Goal: Information Seeking & Learning: Compare options

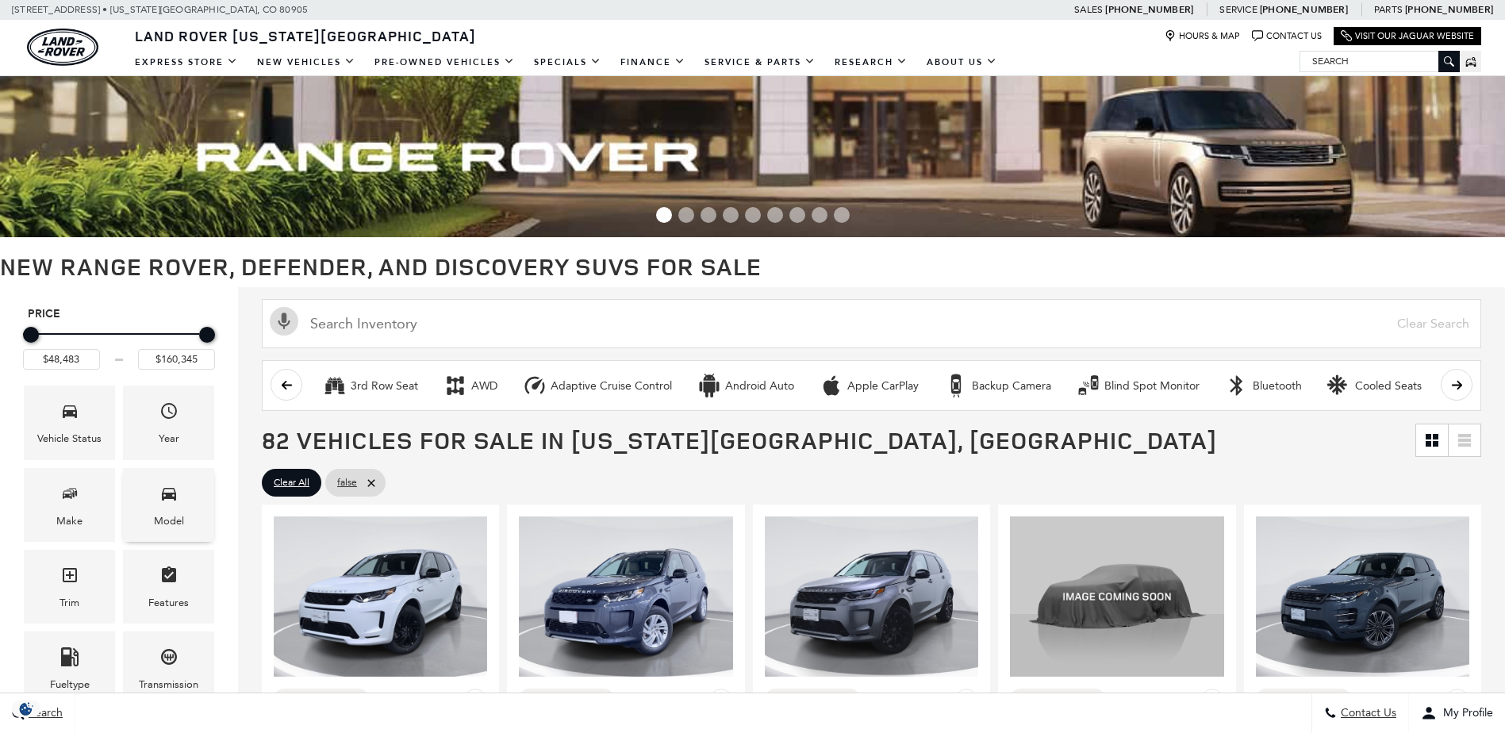
click at [175, 513] on div "Model" at bounding box center [169, 521] width 30 height 17
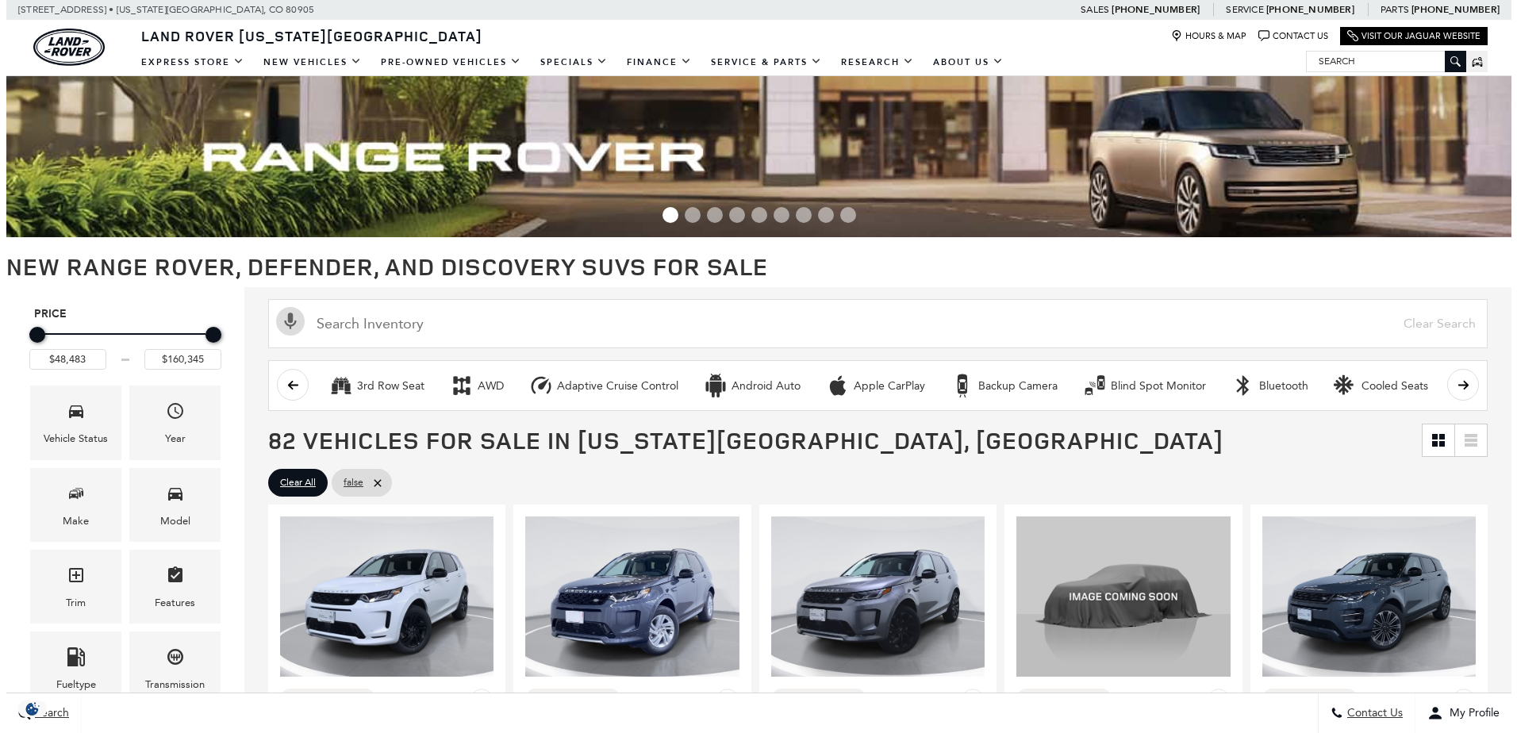
scroll to position [159, 0]
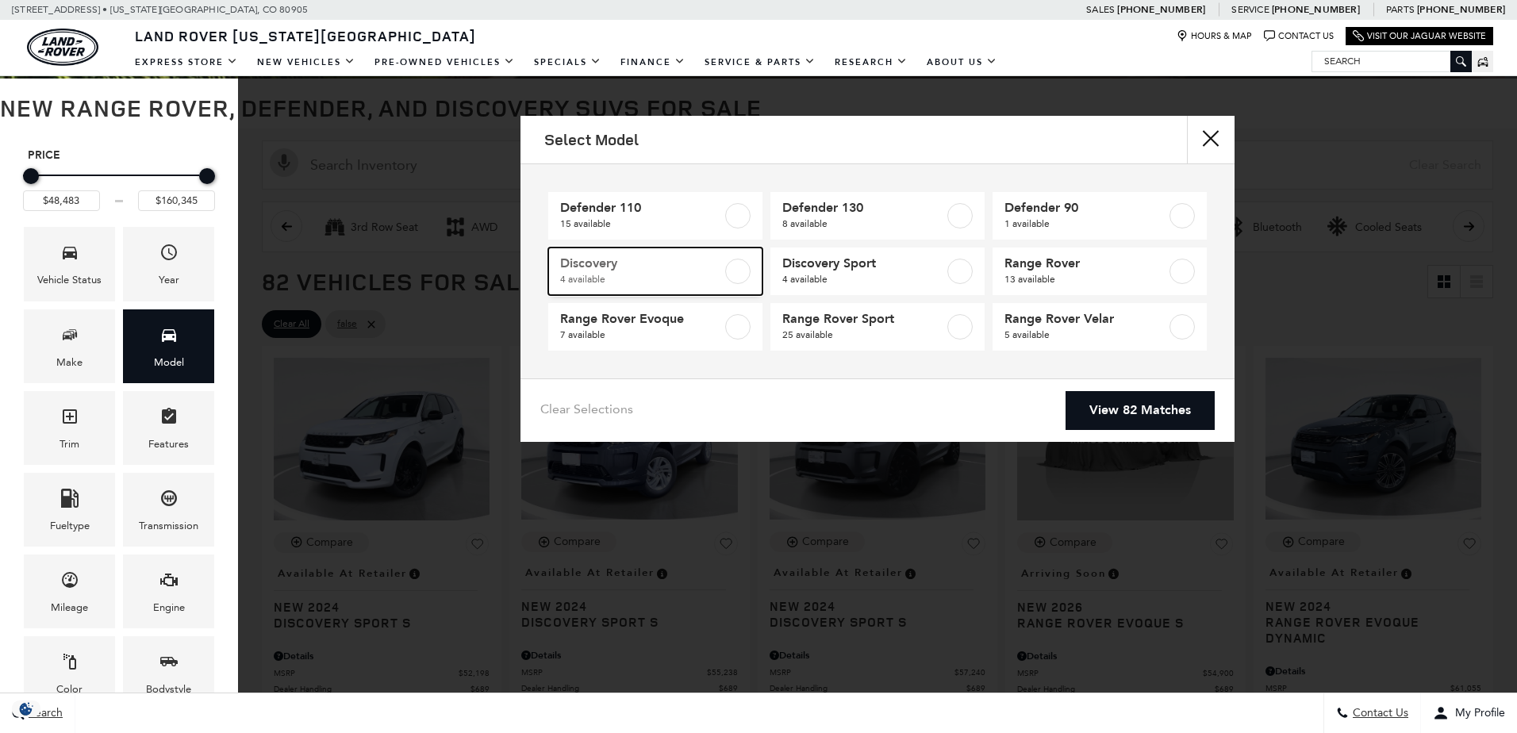
click at [677, 259] on span "Discovery" at bounding box center [641, 264] width 162 height 16
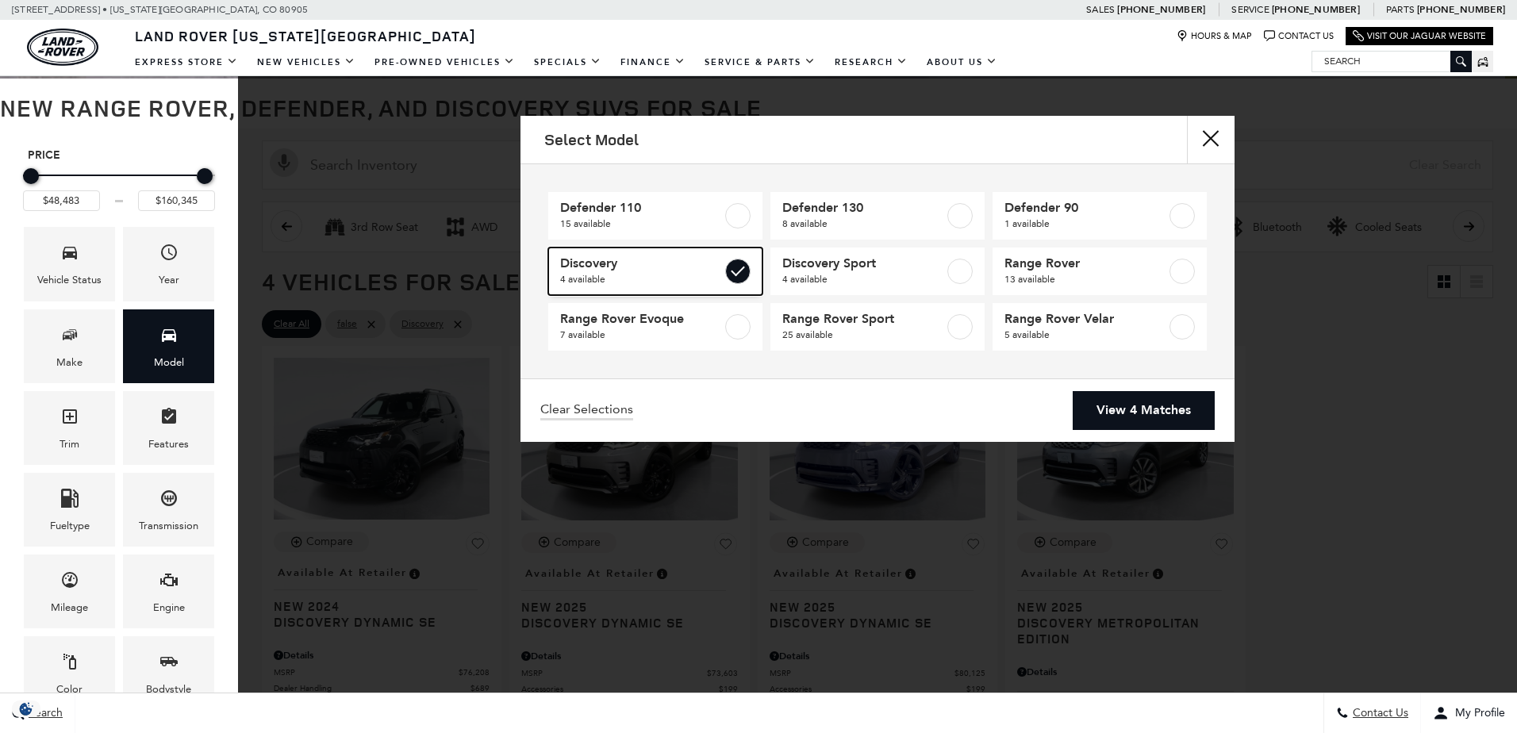
type input "$71,520"
type input "$80,125"
checkbox input "true"
click at [678, 266] on span "Discovery" at bounding box center [641, 264] width 162 height 16
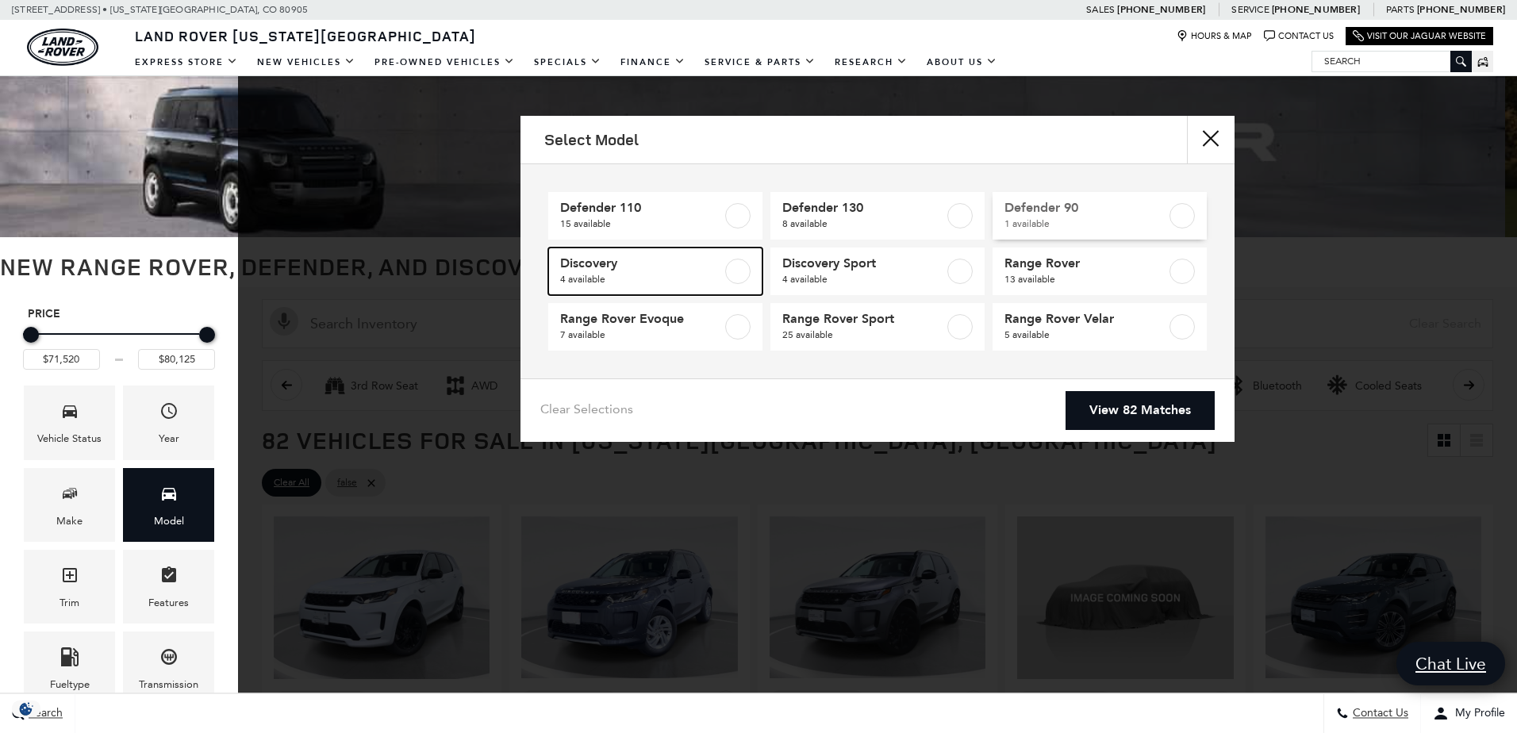
type input "$48,483"
type input "$160,345"
checkbox input "false"
click at [684, 223] on span "15 available" at bounding box center [641, 224] width 162 height 16
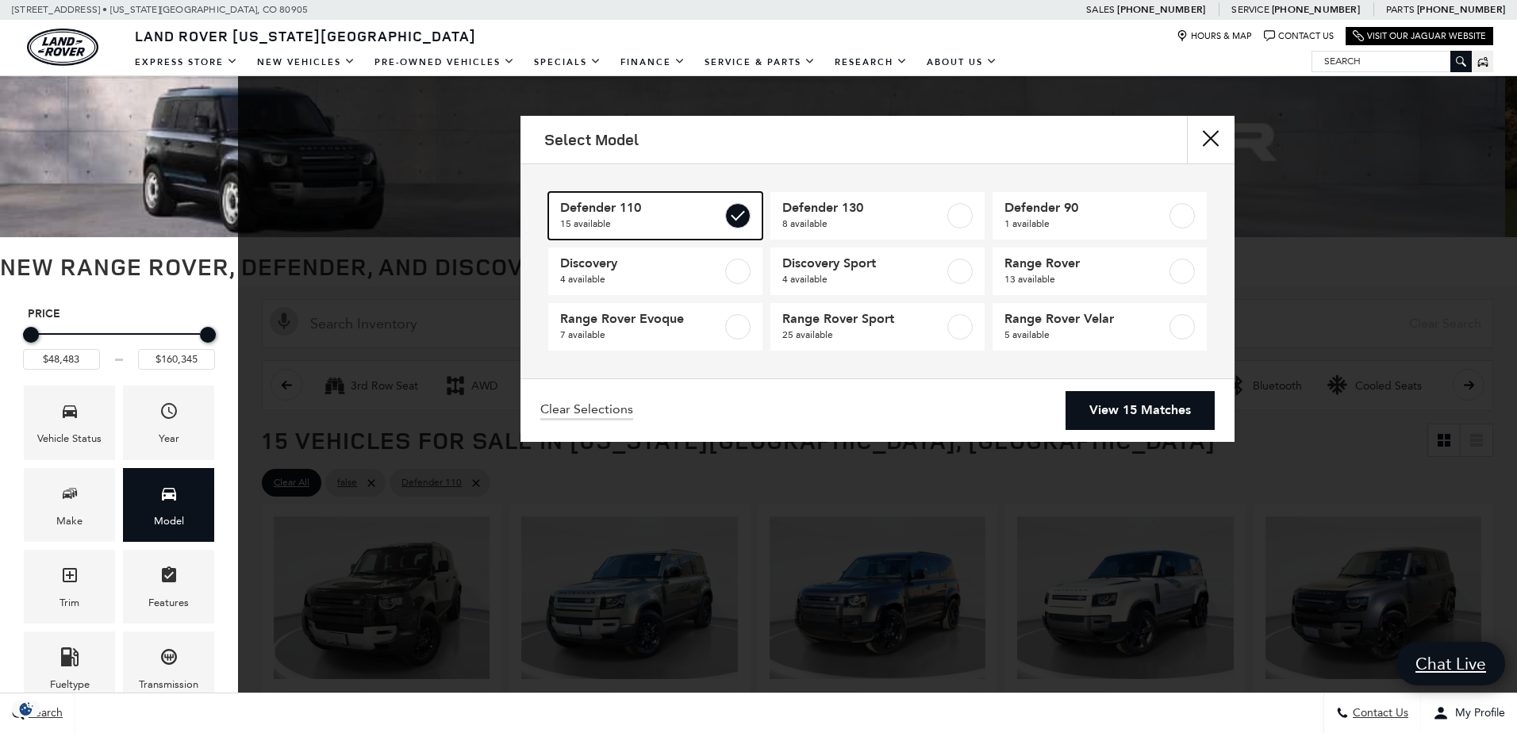
type input "$81,285"
click at [1111, 405] on link "View 15 Matches" at bounding box center [1140, 410] width 149 height 39
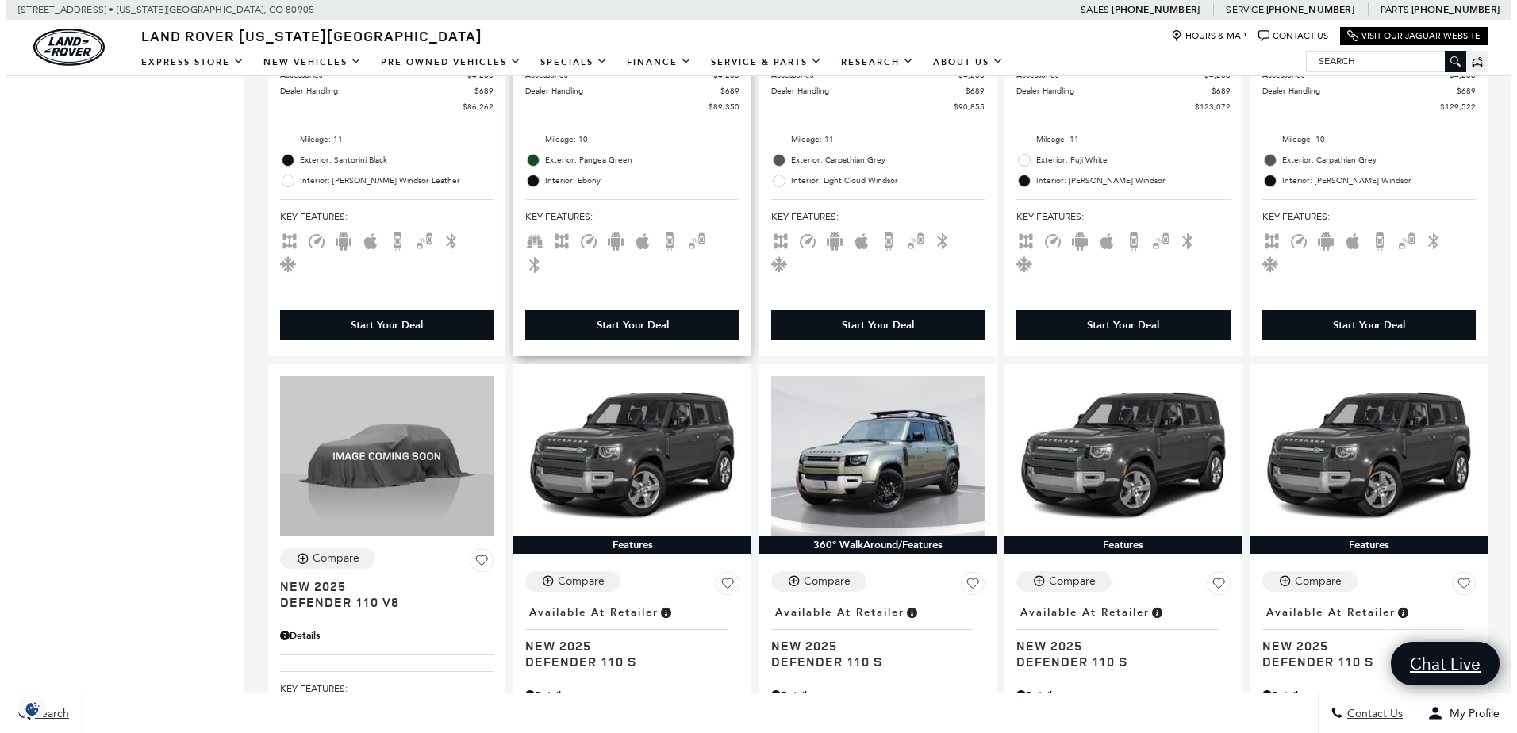
scroll to position [159, 0]
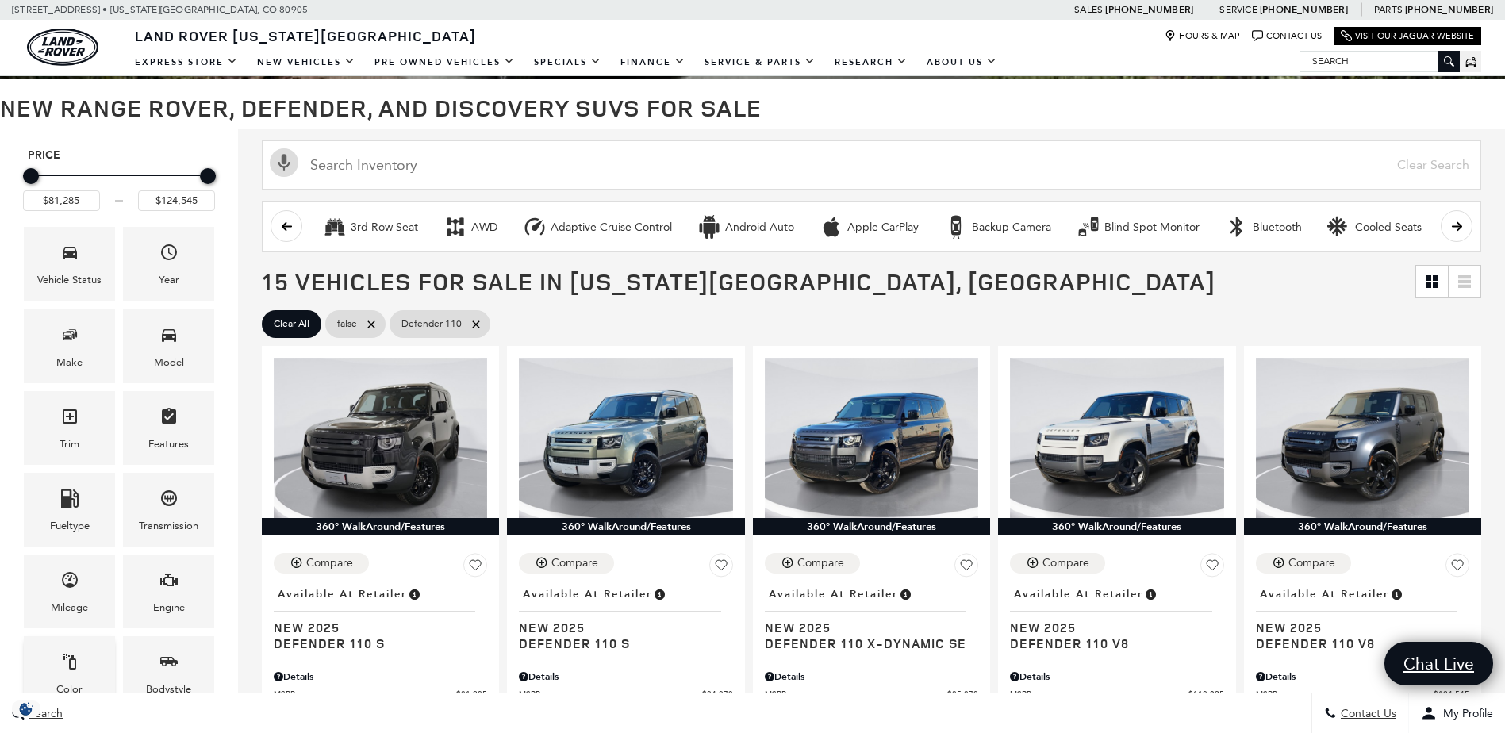
click at [70, 652] on icon "Color" at bounding box center [69, 661] width 19 height 19
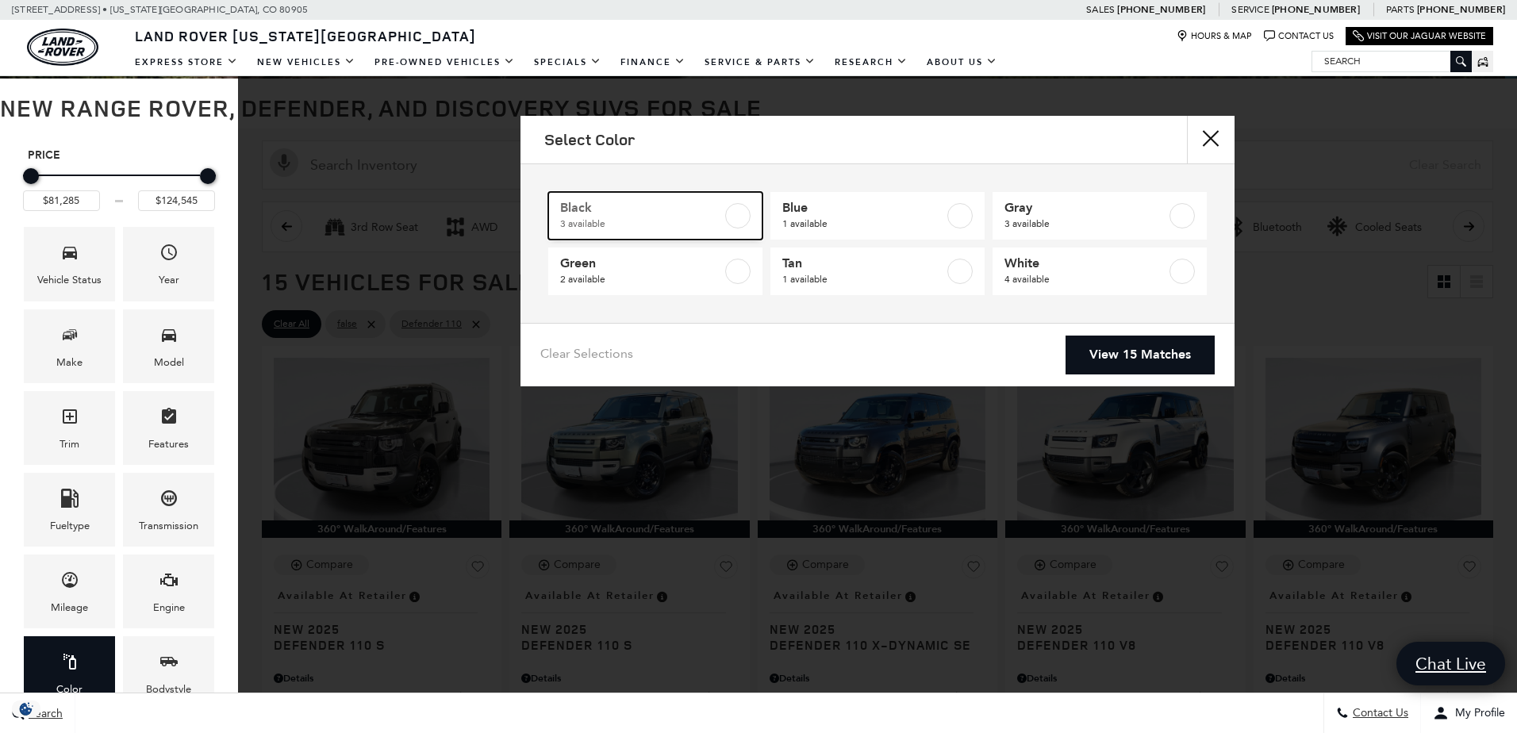
click at [682, 221] on span "3 available" at bounding box center [641, 224] width 162 height 16
type input "$81,285"
checkbox input "true"
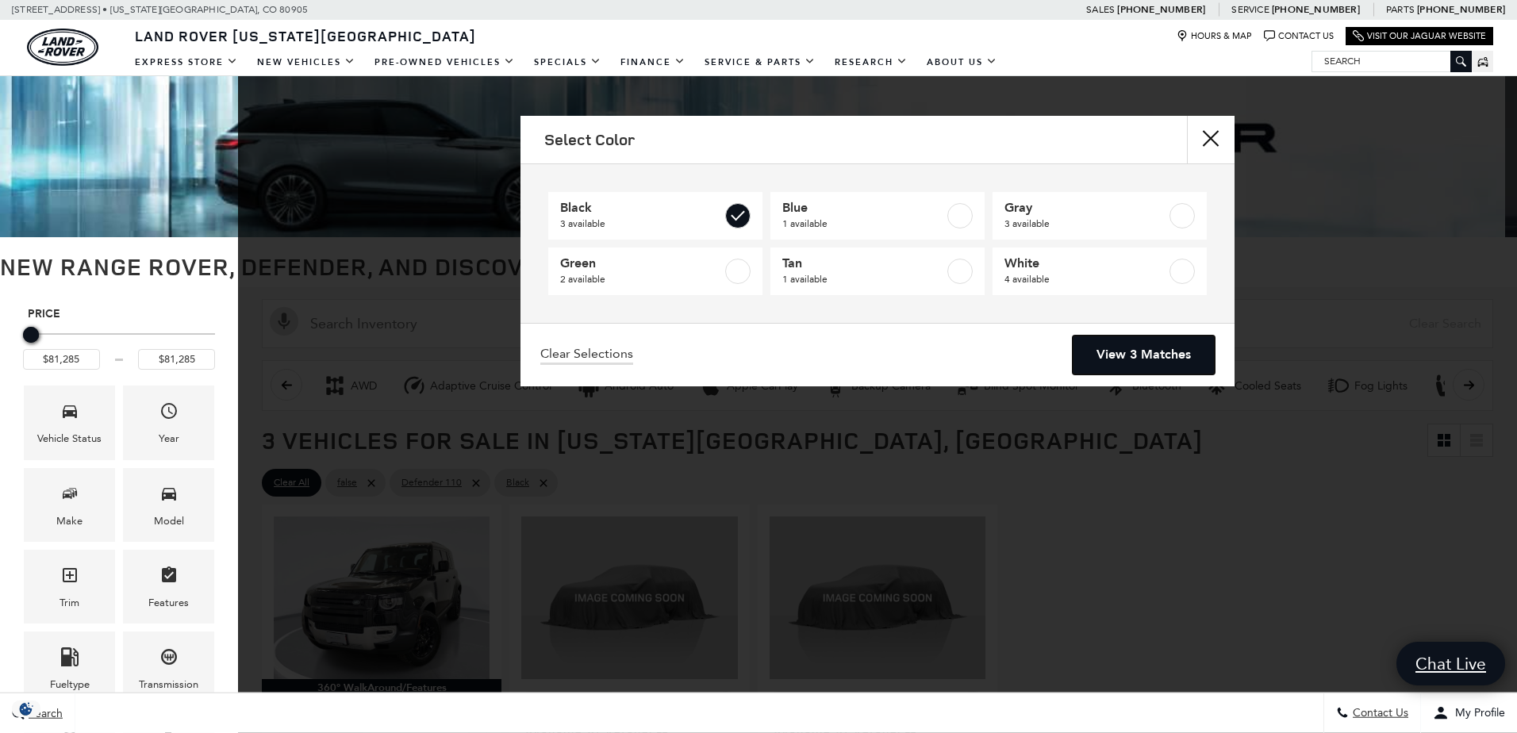
click at [1153, 355] on link "View 3 Matches" at bounding box center [1144, 355] width 142 height 39
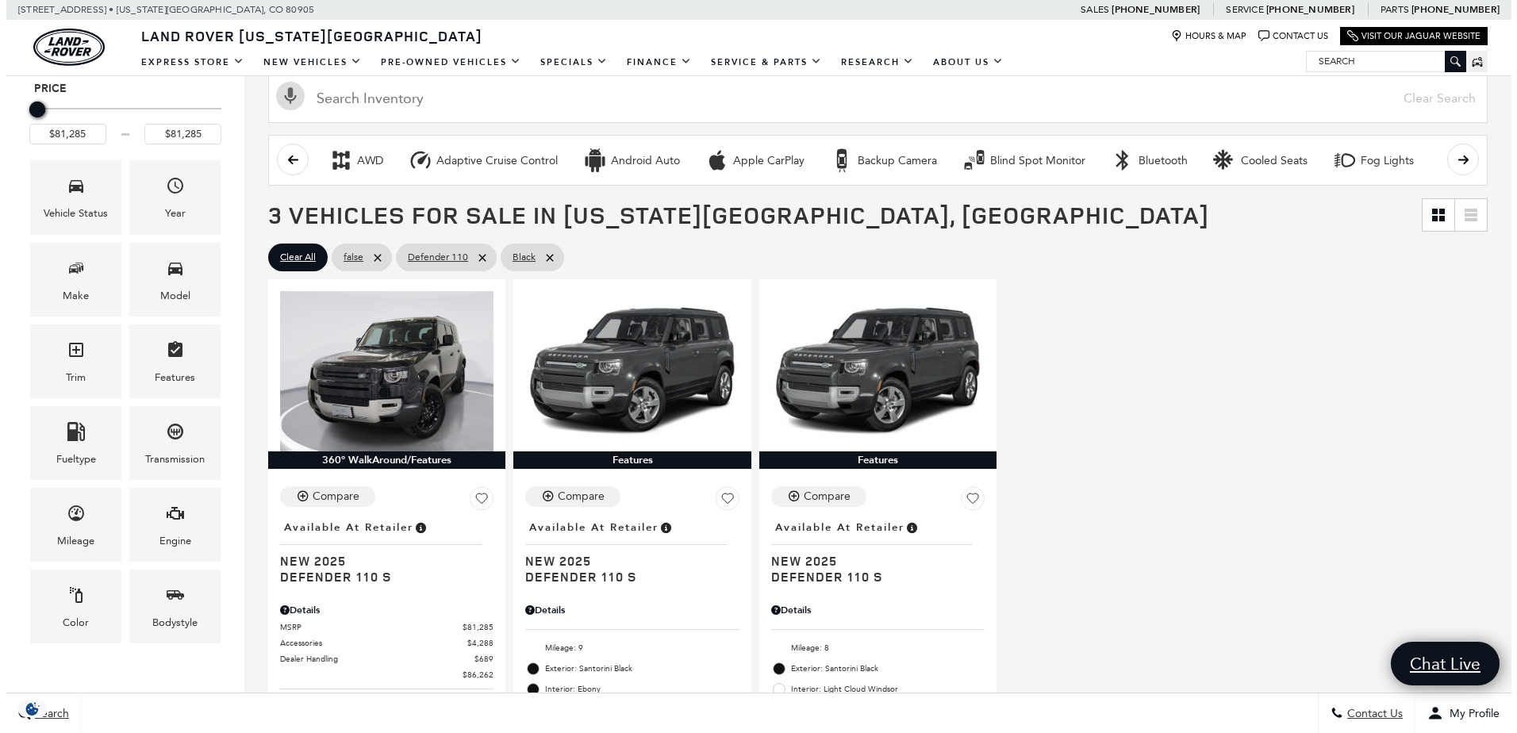
scroll to position [159, 0]
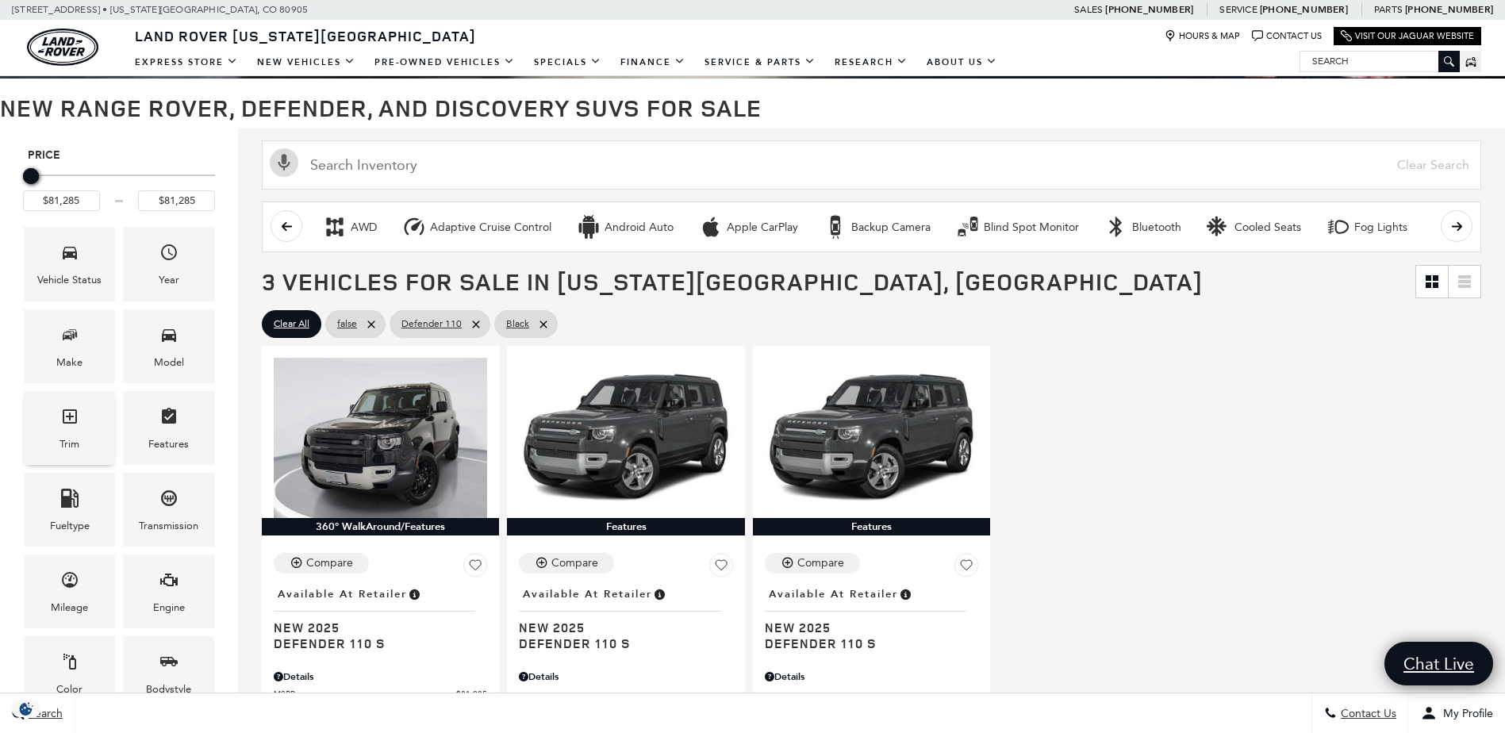
click at [49, 440] on div "Trim" at bounding box center [69, 428] width 91 height 74
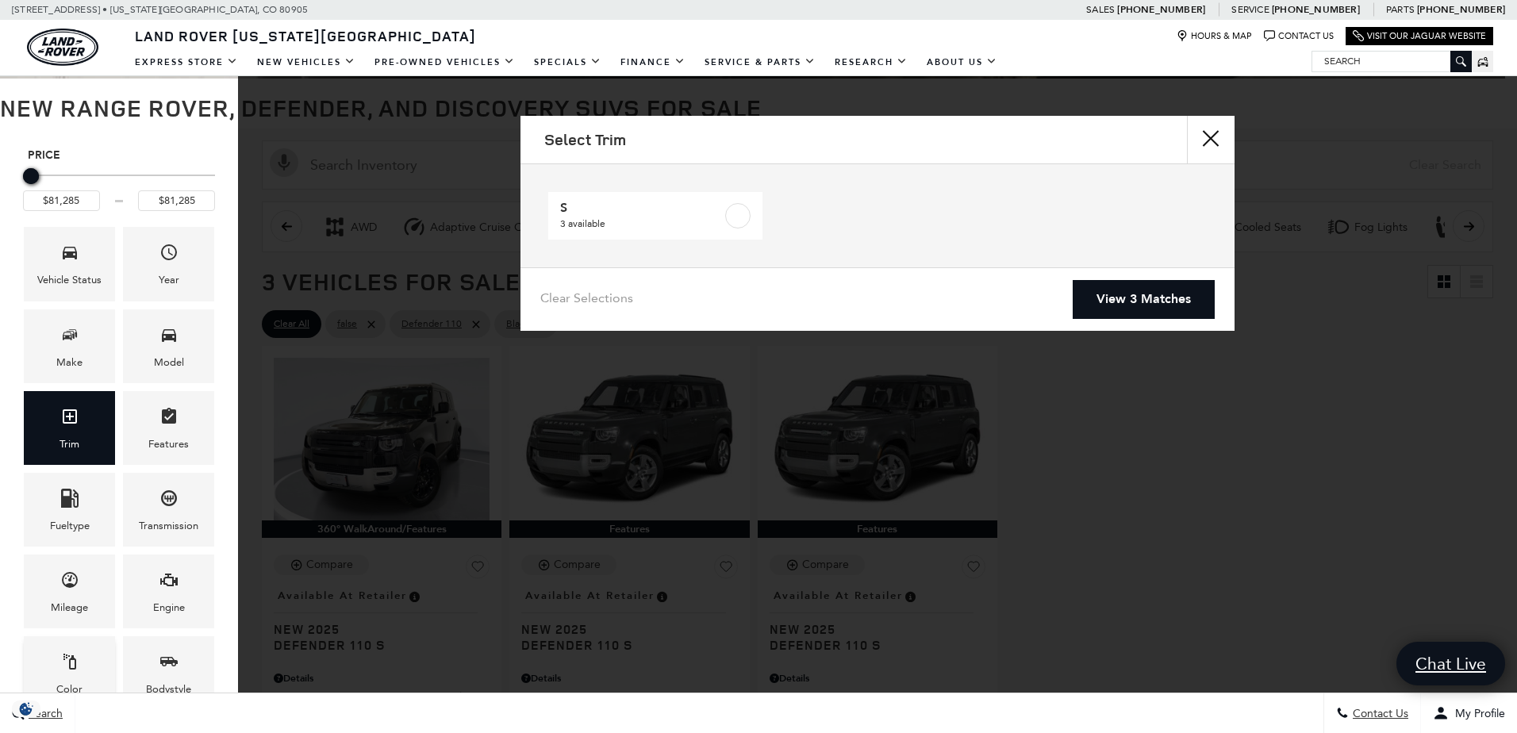
click at [68, 646] on div "Color" at bounding box center [69, 673] width 91 height 74
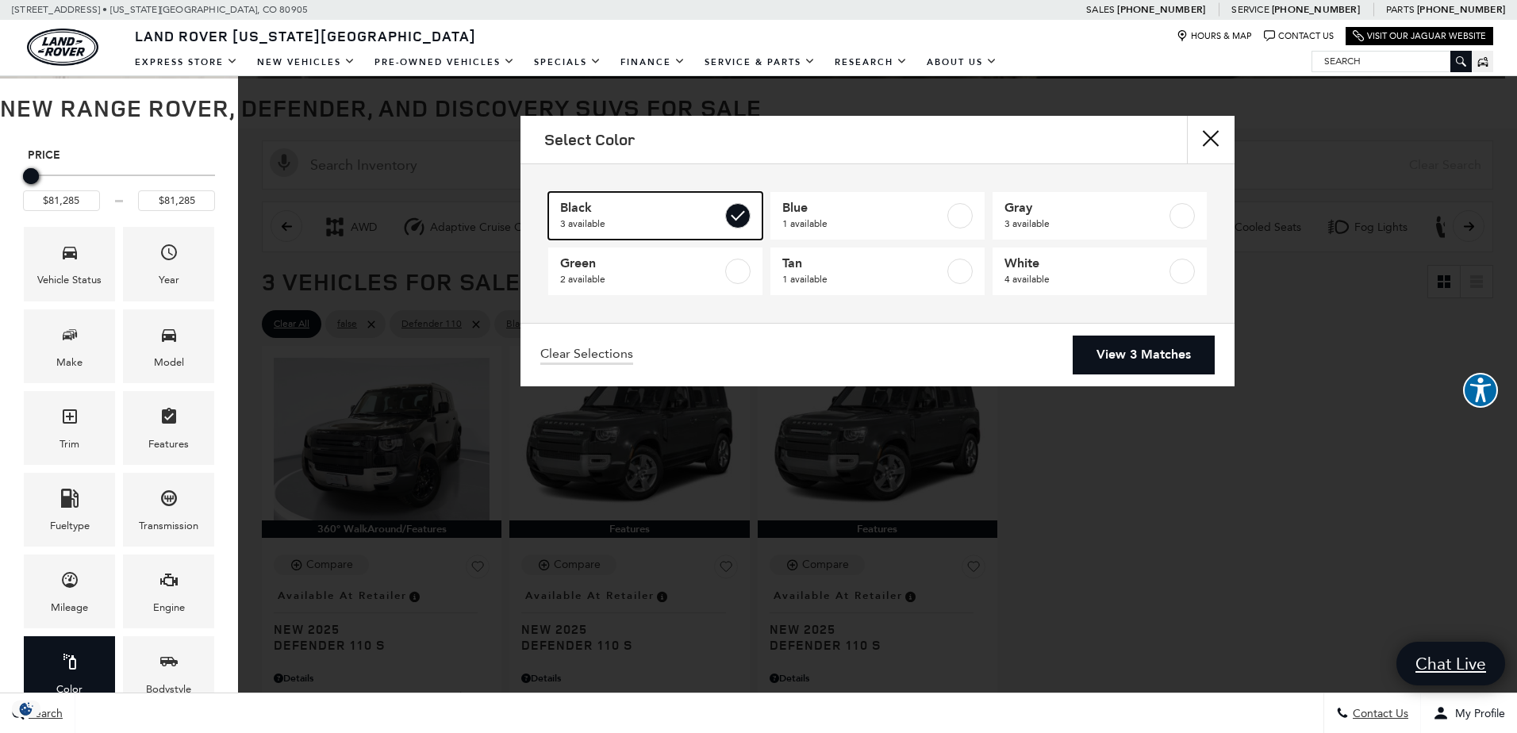
click at [748, 213] on label at bounding box center [737, 215] width 25 height 25
type input "$124,545"
checkbox input "false"
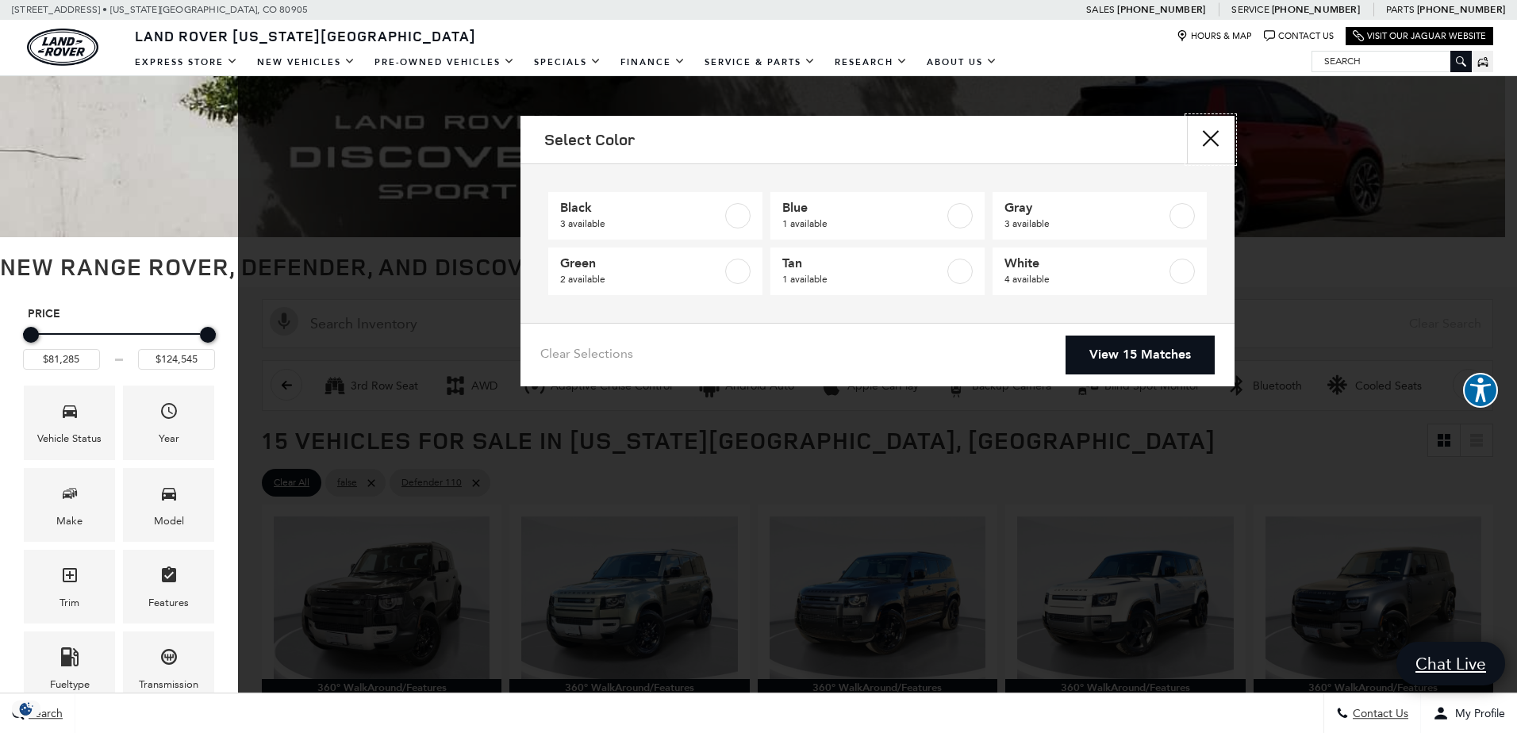
click at [1199, 135] on button "Close" at bounding box center [1211, 140] width 48 height 48
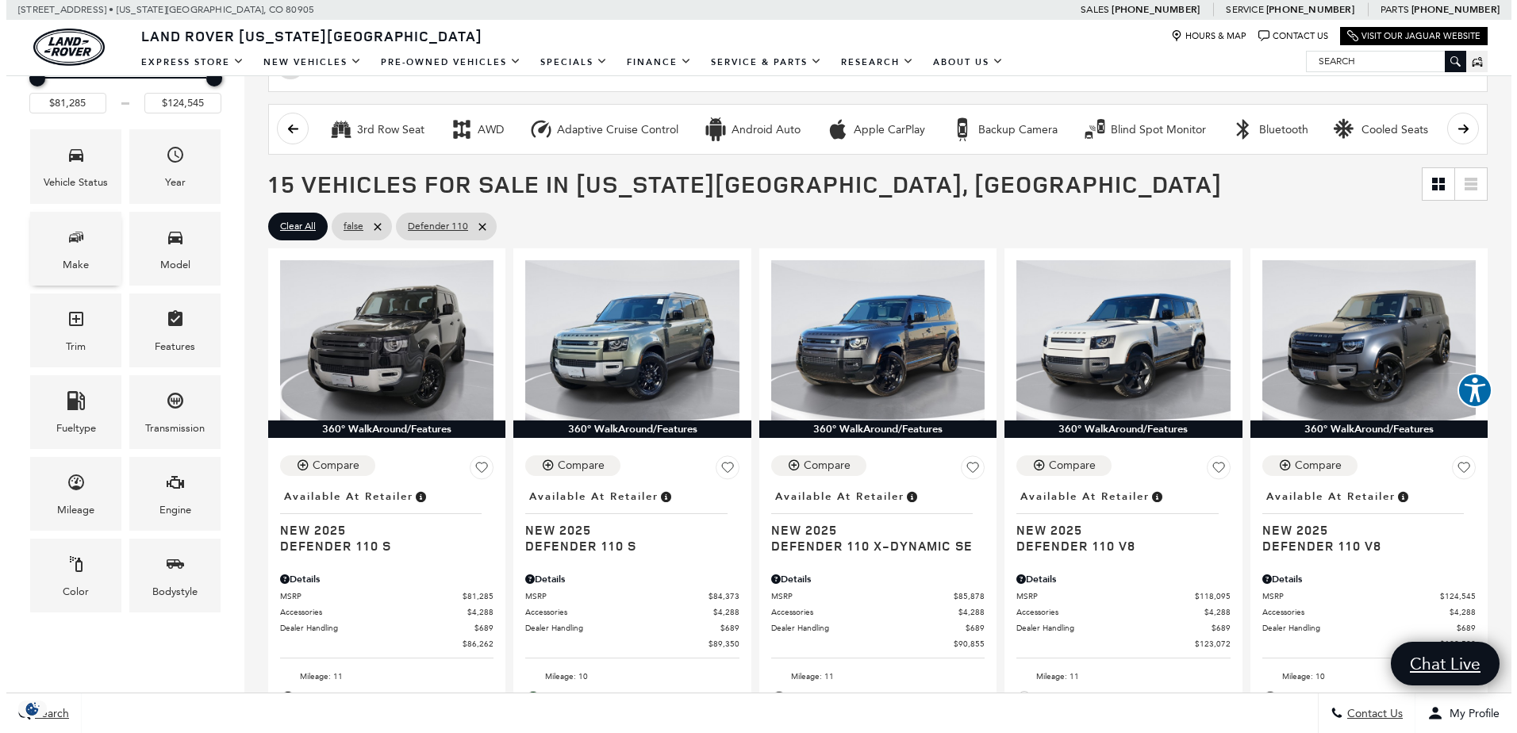
scroll to position [148, 0]
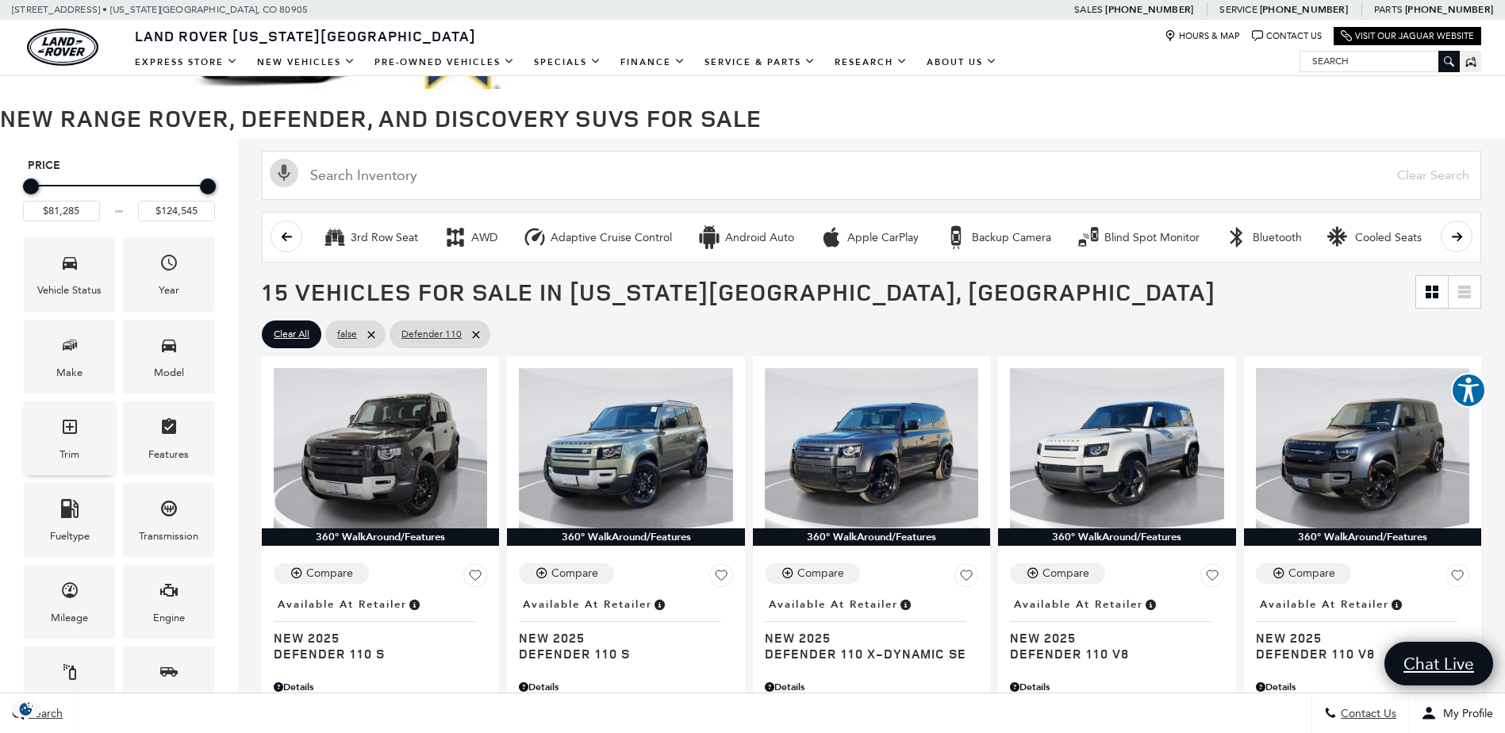
click at [67, 437] on span "Trim" at bounding box center [69, 429] width 19 height 33
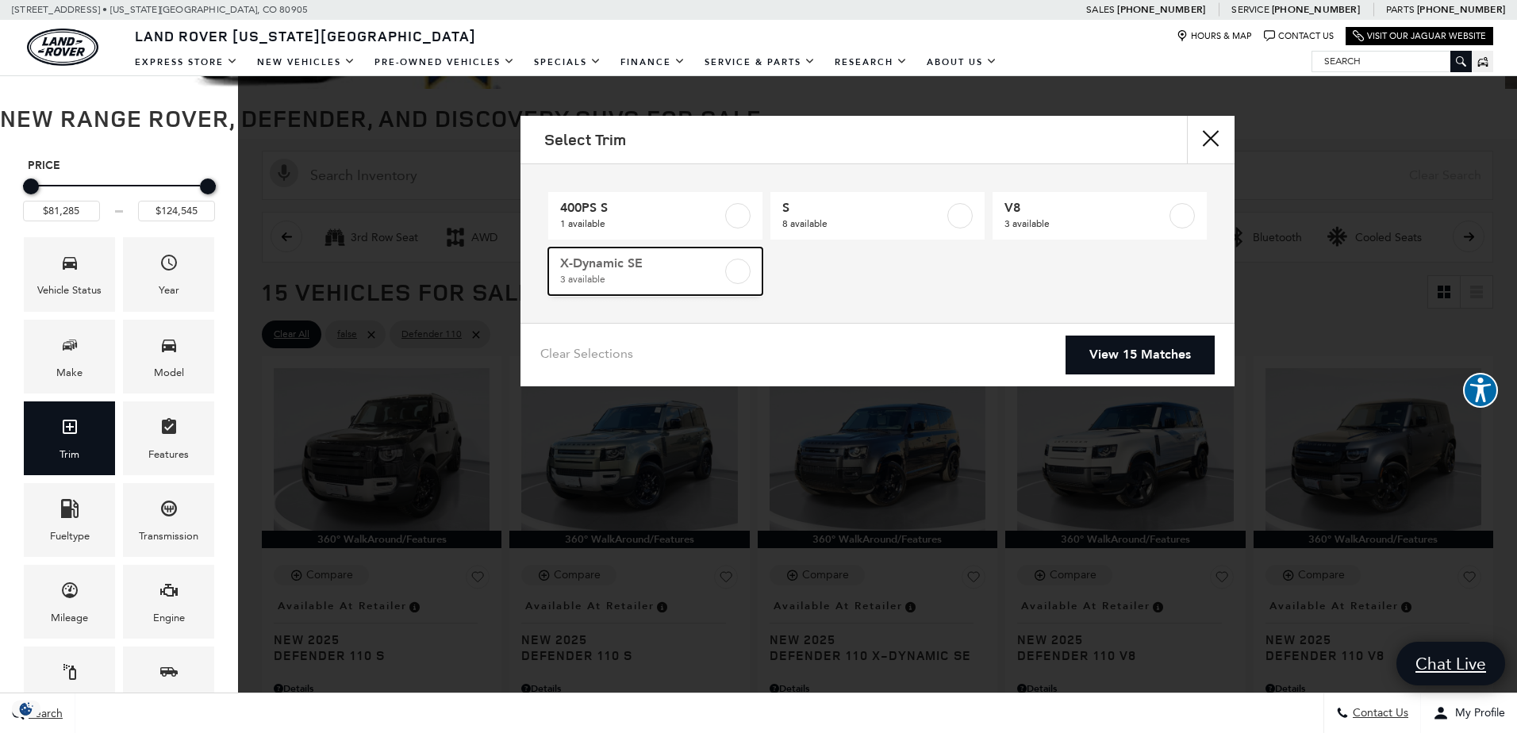
click at [621, 289] on link "X-Dynamic SE 3 available" at bounding box center [655, 272] width 214 height 48
type input "$85,878"
checkbox input "true"
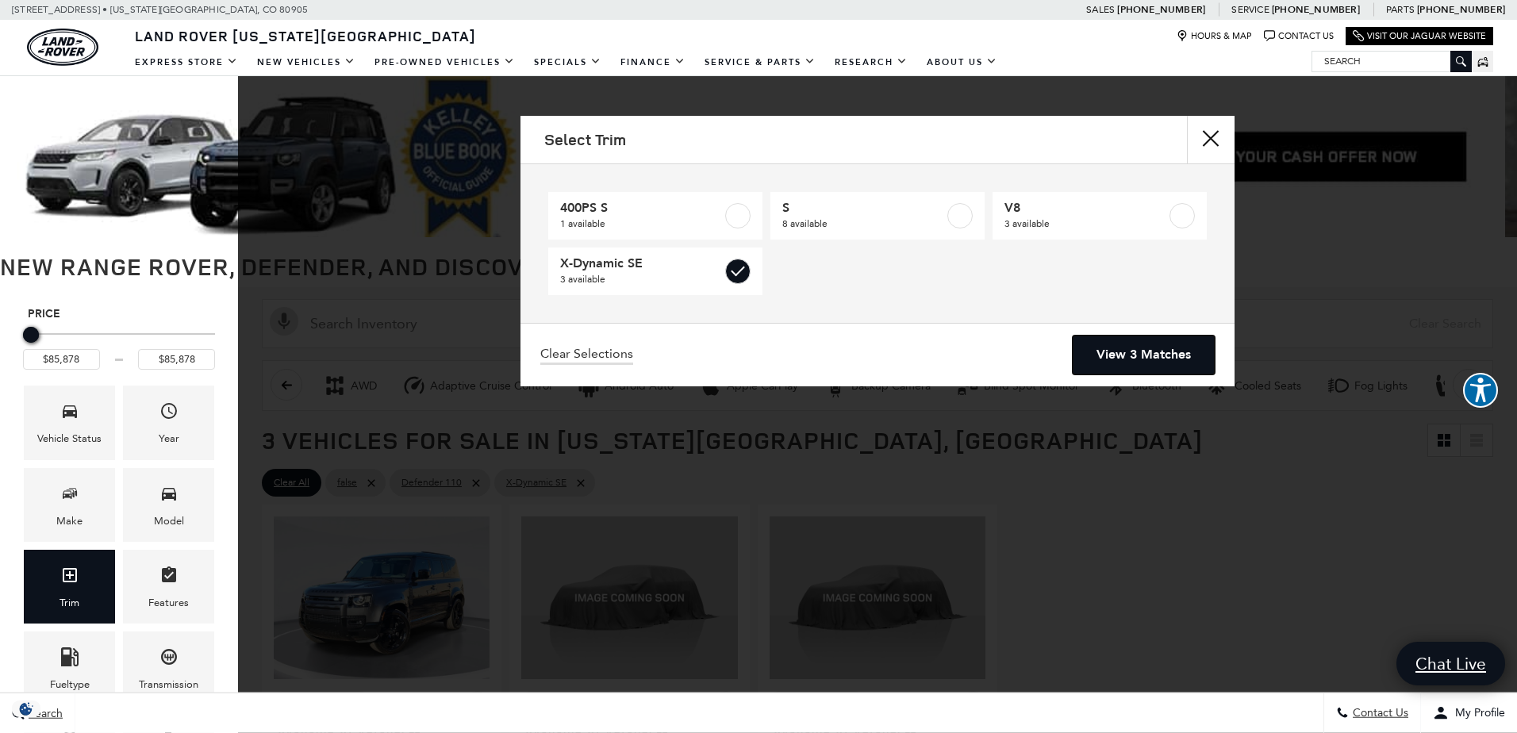
click at [1098, 340] on link "View 3 Matches" at bounding box center [1144, 355] width 142 height 39
